Goal: Navigation & Orientation: Find specific page/section

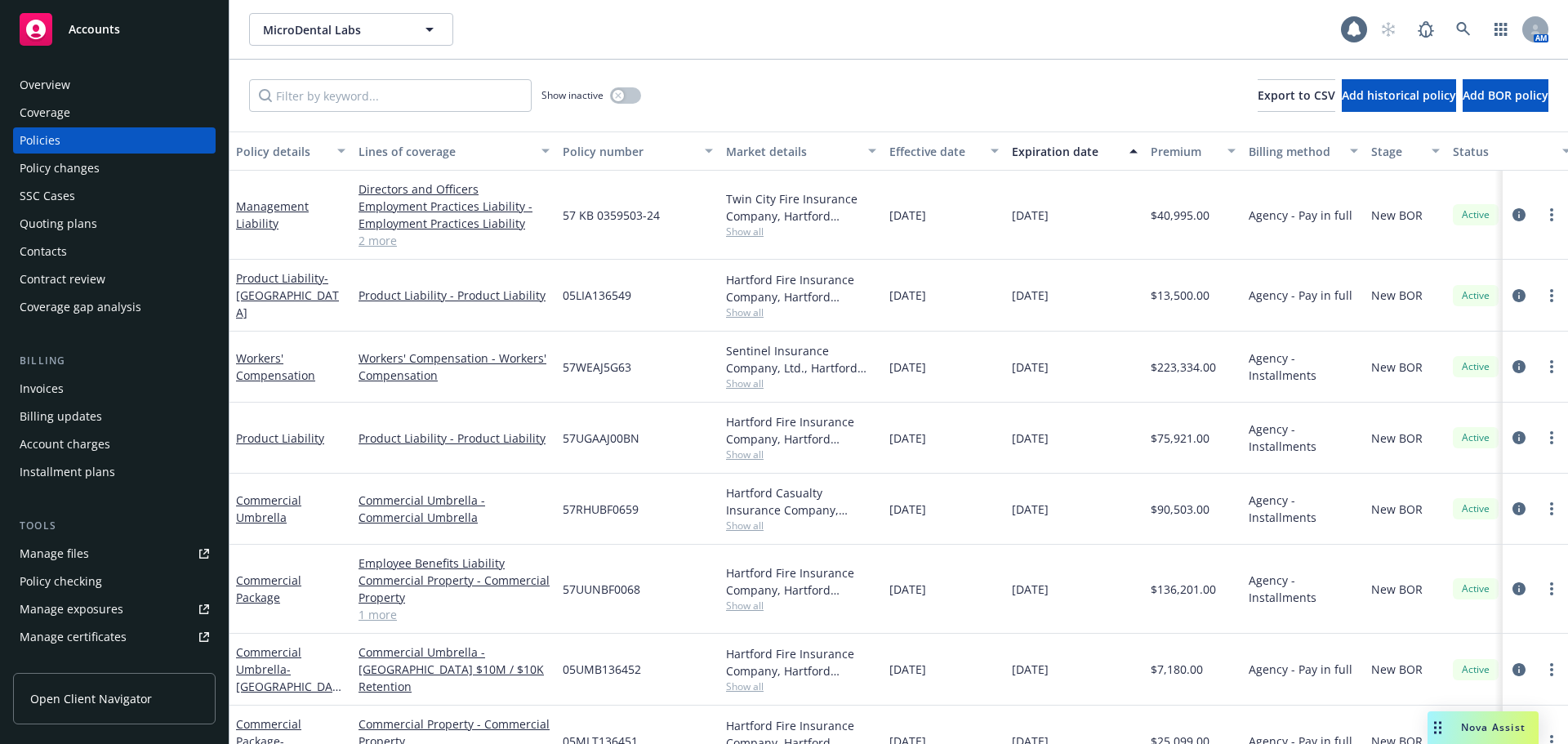
click at [92, 24] on span "Accounts" at bounding box center [94, 29] width 51 height 13
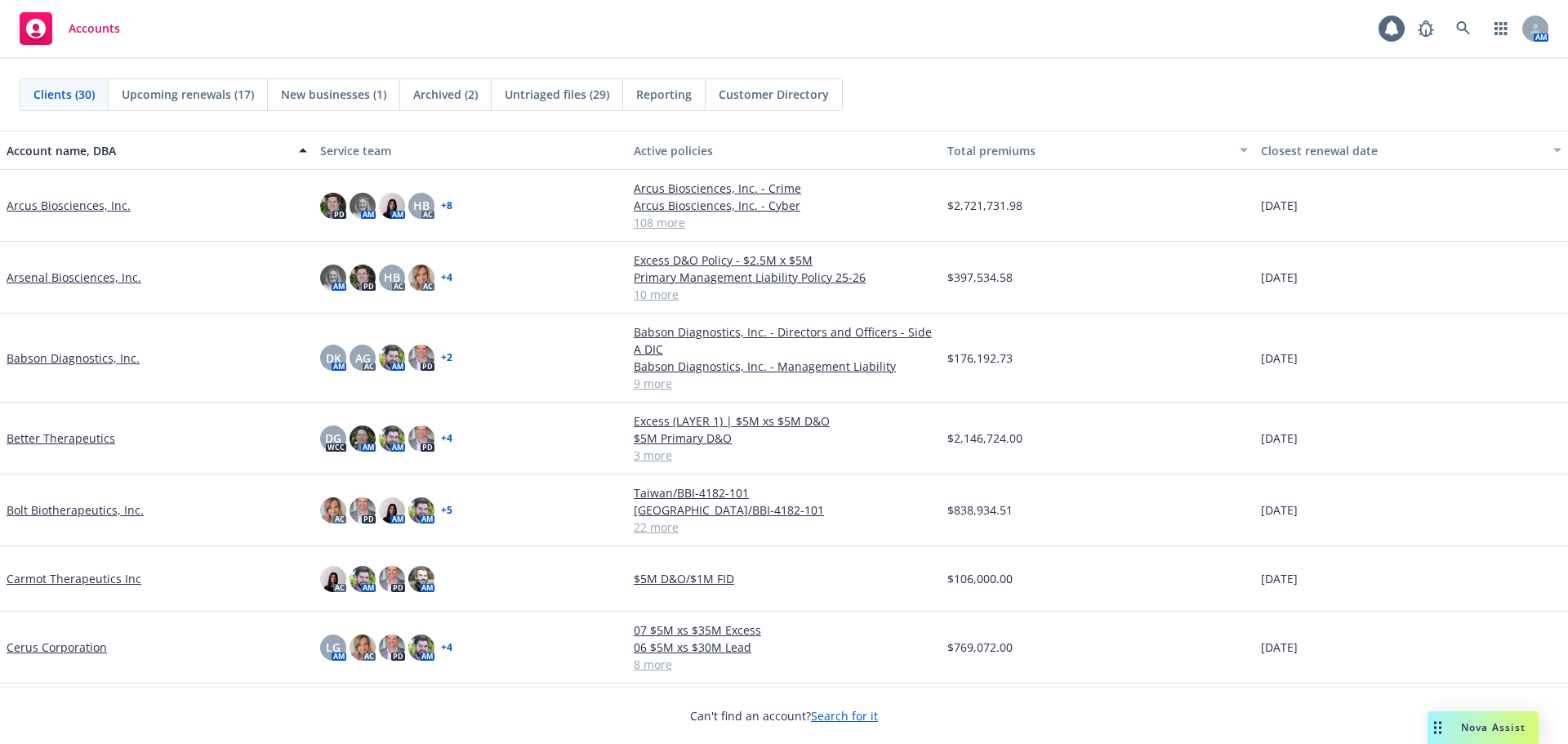
click at [92, 352] on link "Babson Diagnostics, Inc." at bounding box center [72, 358] width 133 height 17
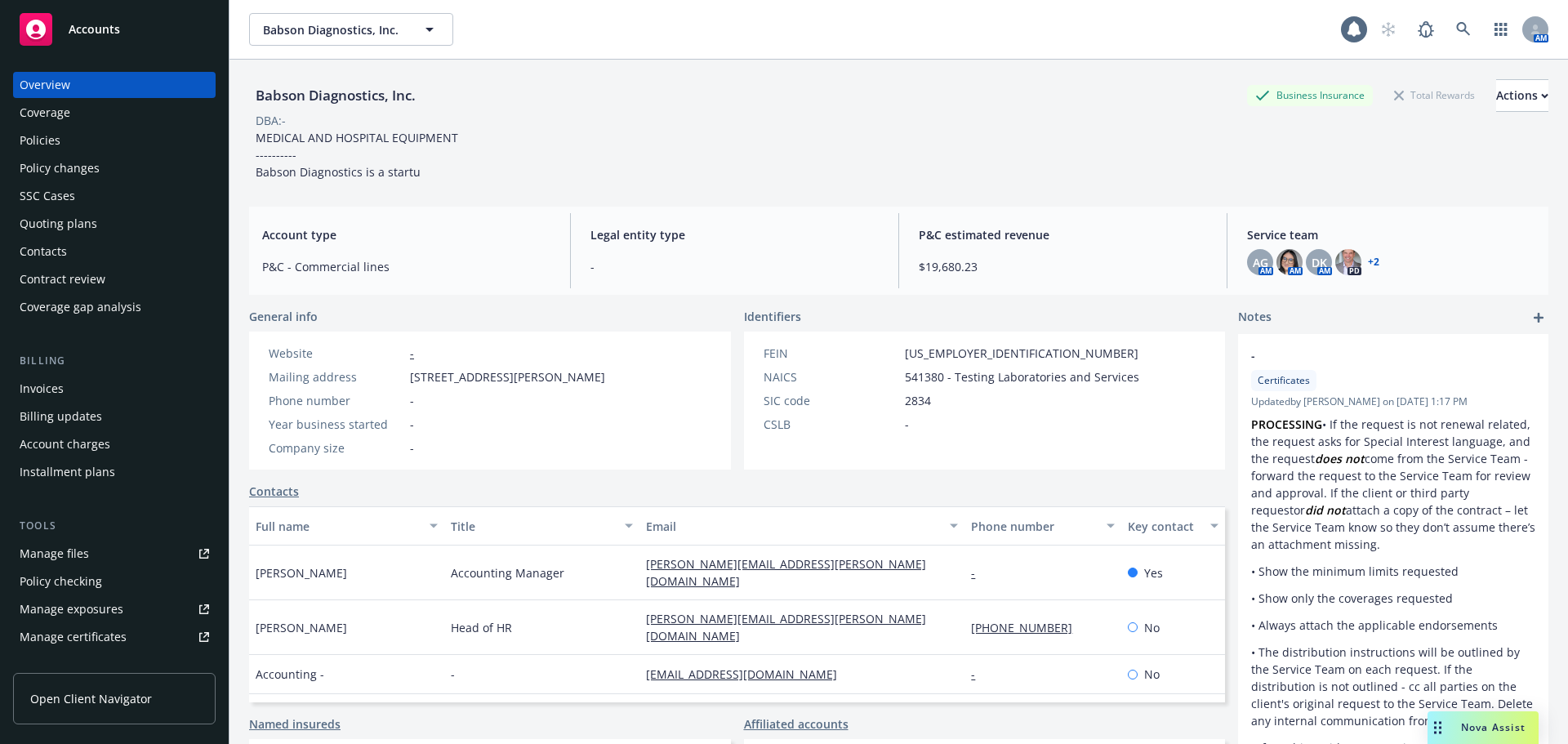
click at [125, 19] on div "Accounts" at bounding box center [114, 29] width 189 height 33
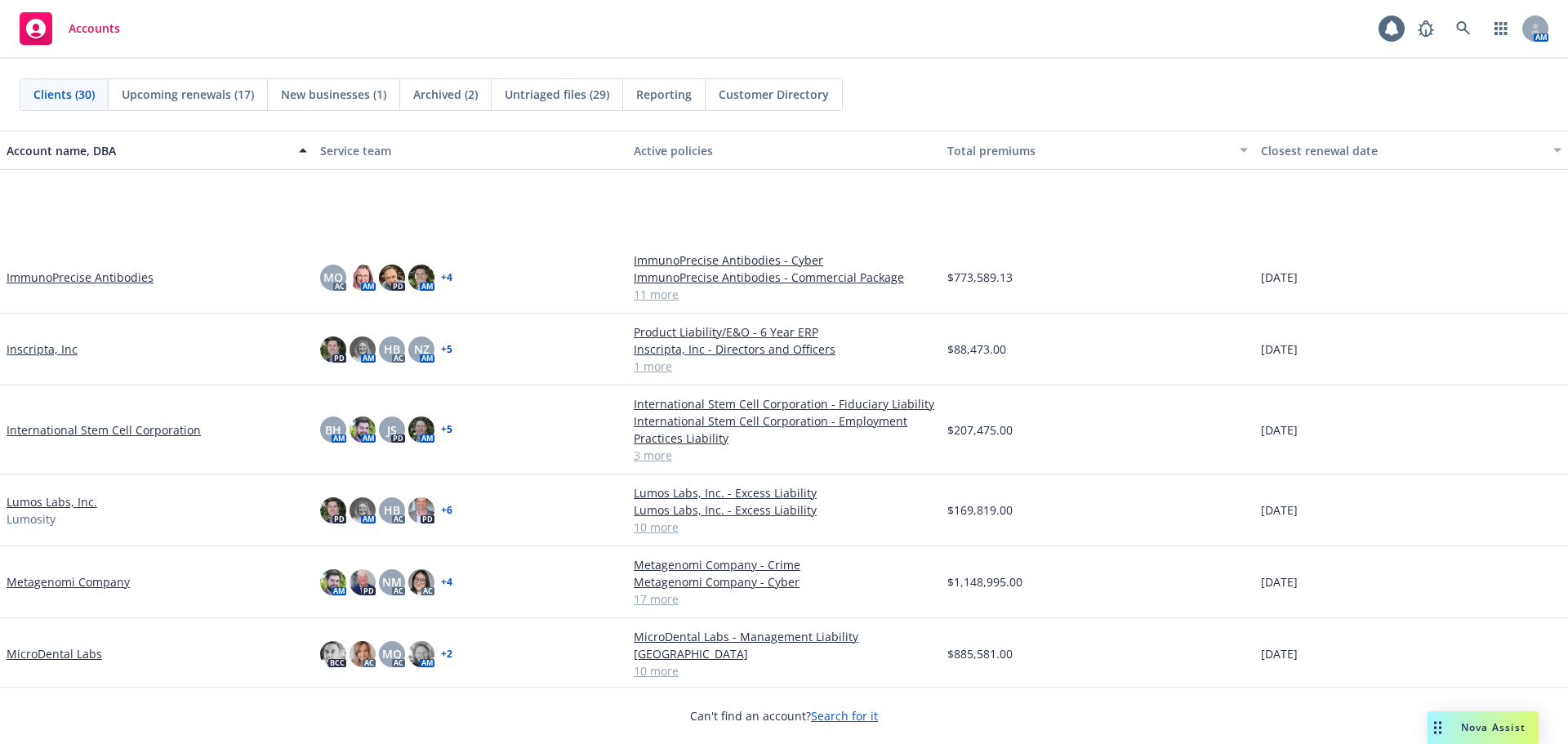
scroll to position [924, 0]
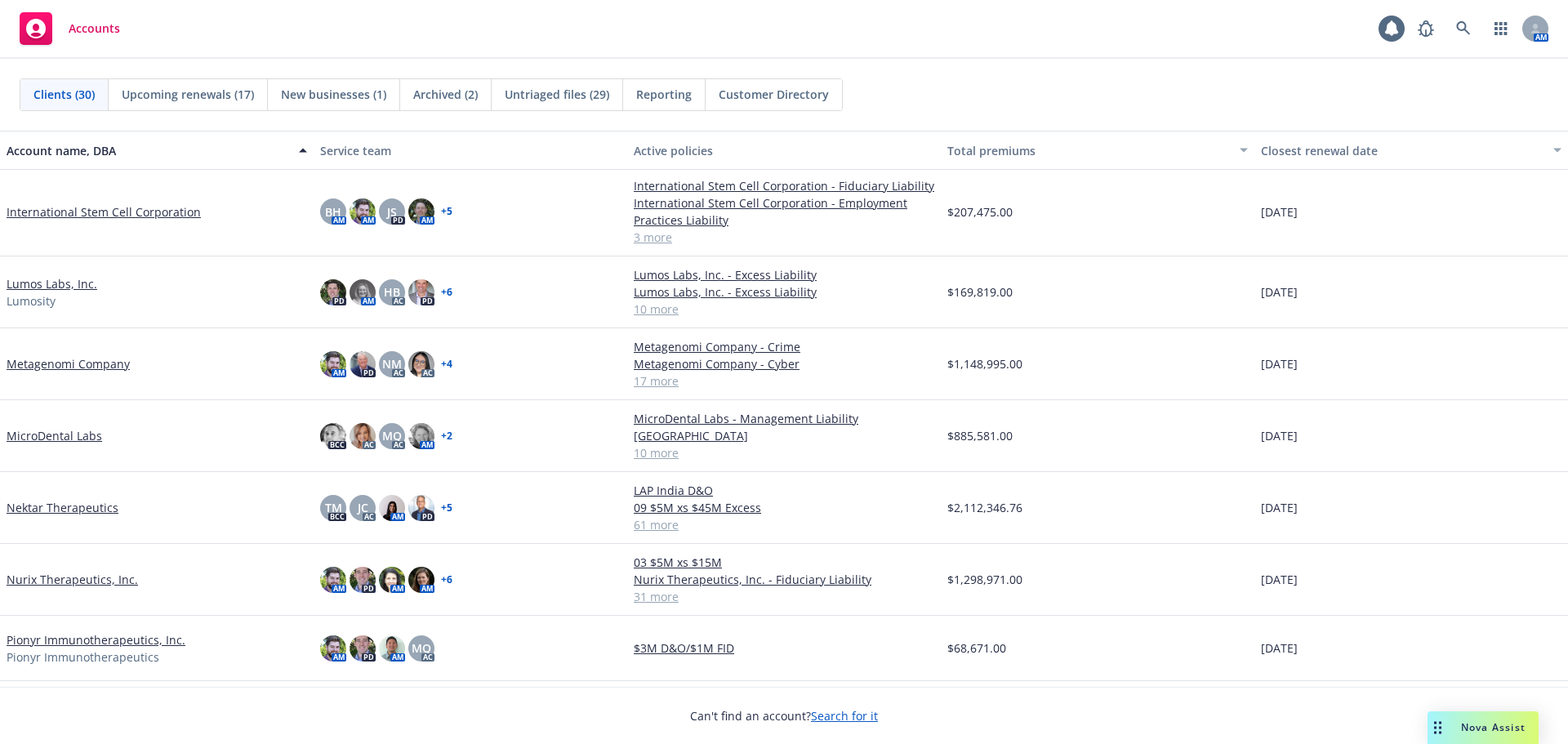
click at [78, 435] on link "MicroDental Labs" at bounding box center [54, 435] width 95 height 17
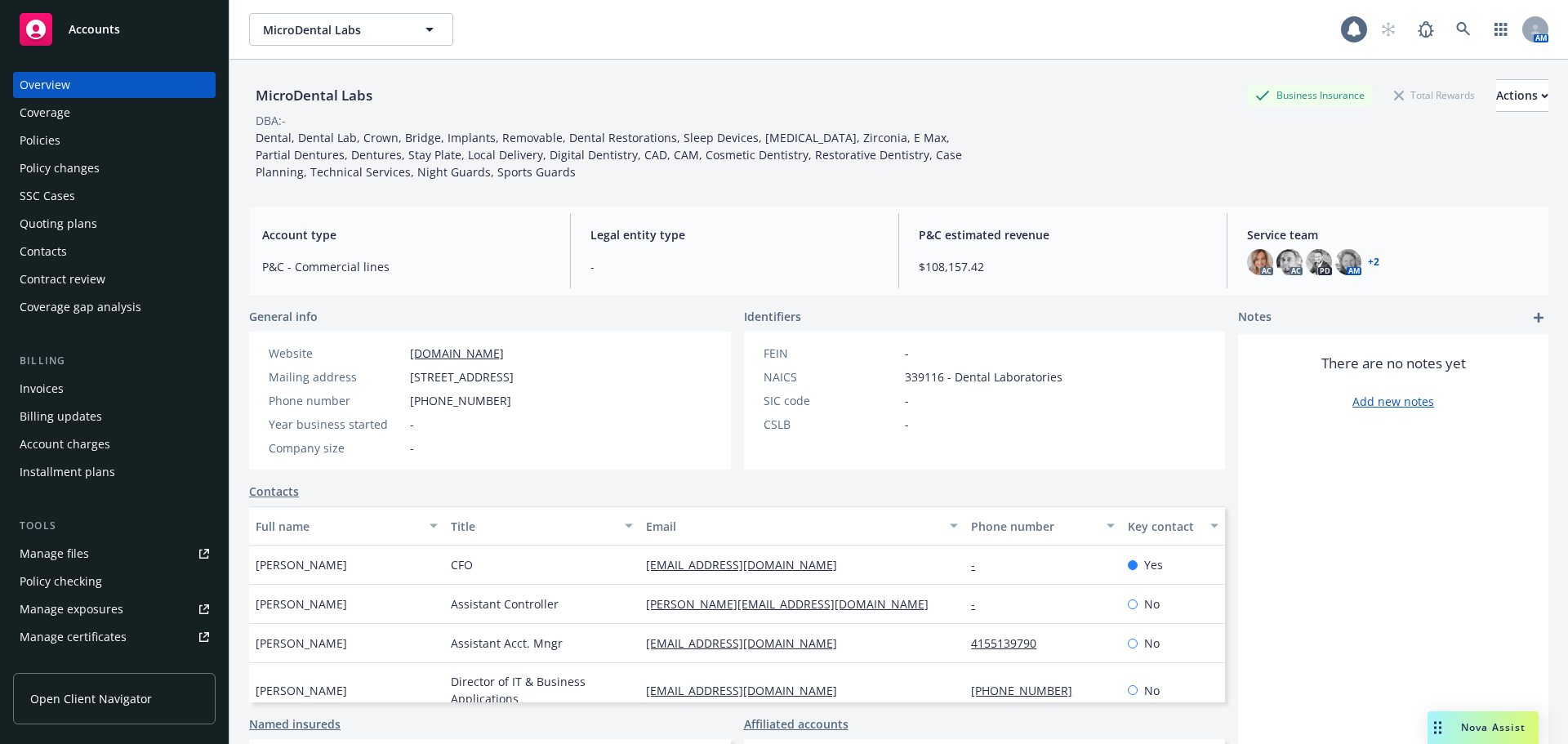
click at [50, 132] on div "Policies" at bounding box center [40, 141] width 41 height 26
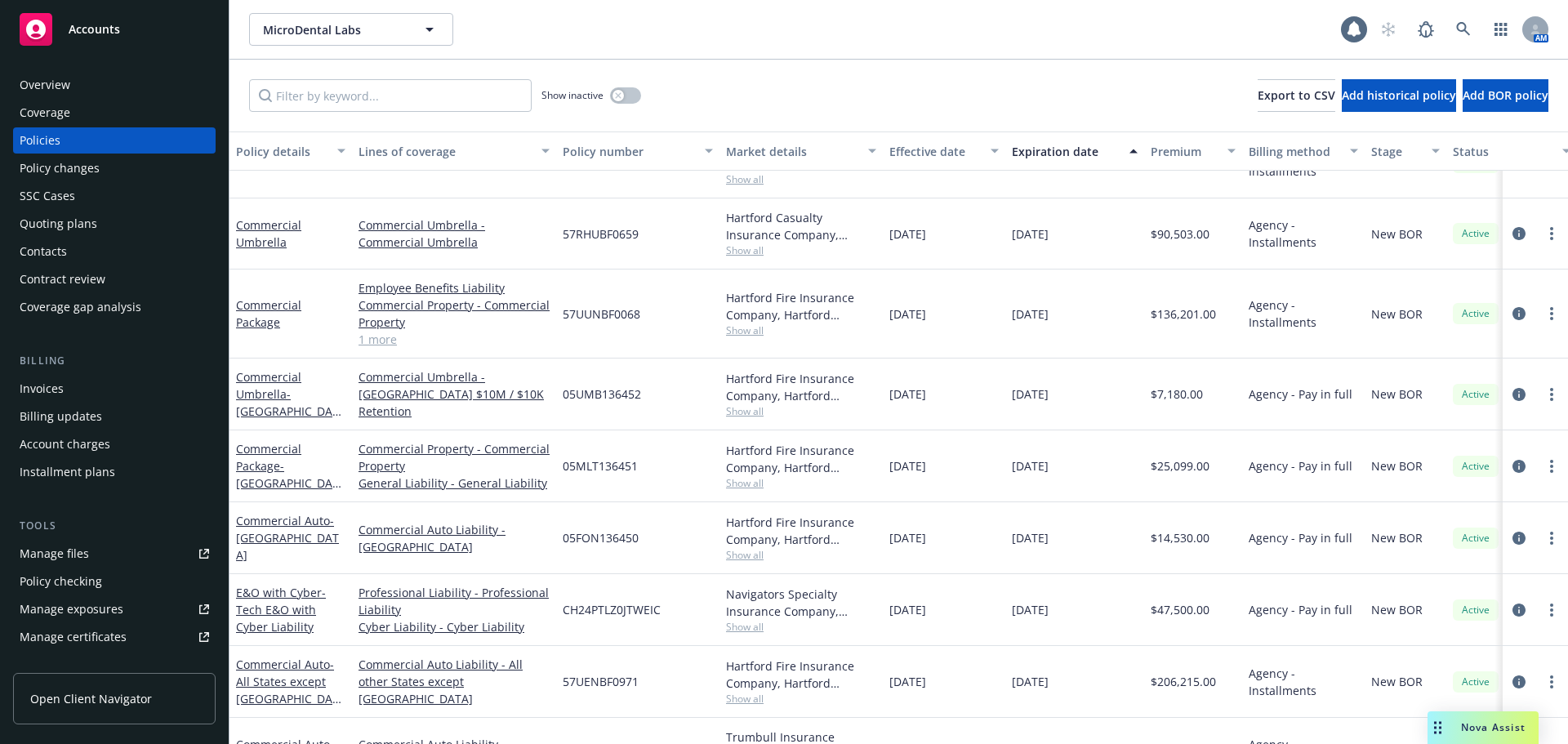
scroll to position [294, 0]
